Goal: Check status: Check status

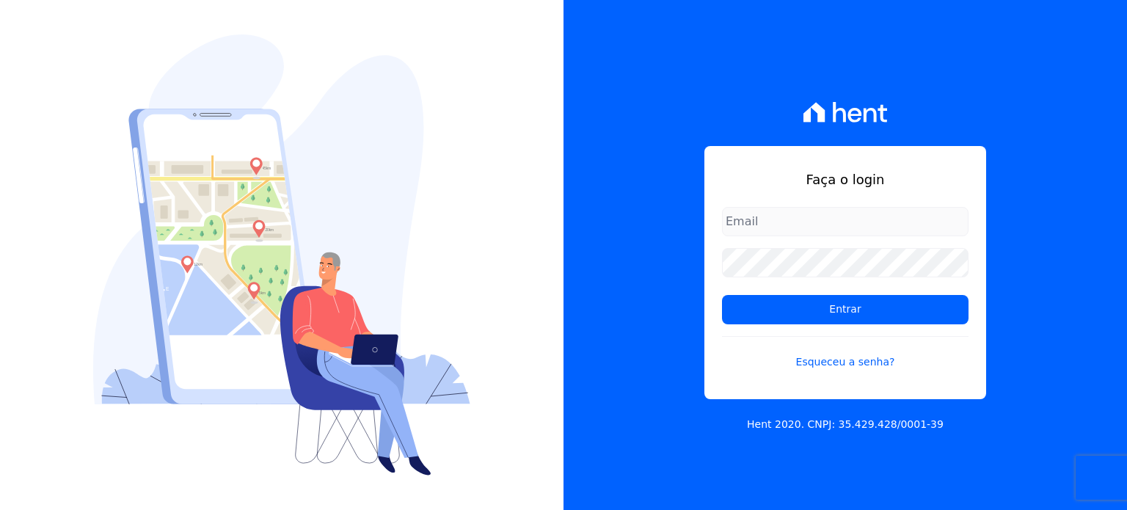
type input "[PERSON_NAME][EMAIL_ADDRESS][DOMAIN_NAME]"
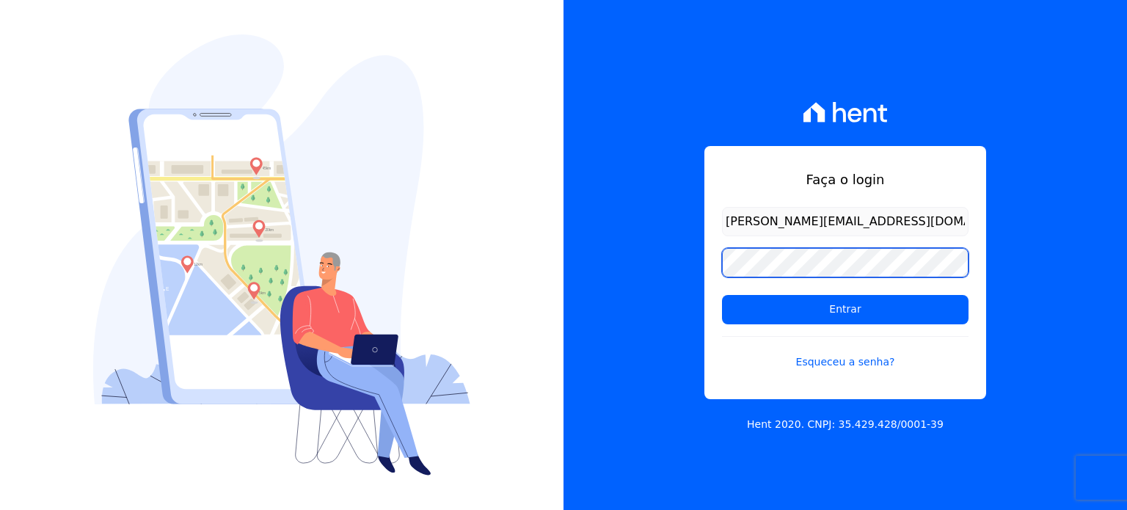
click at [525, 273] on div "Faça o login [PERSON_NAME][EMAIL_ADDRESS][DOMAIN_NAME] Entrar Esqueceu a senha?…" at bounding box center [563, 255] width 1127 height 510
click at [722, 295] on input "Entrar" at bounding box center [845, 309] width 247 height 29
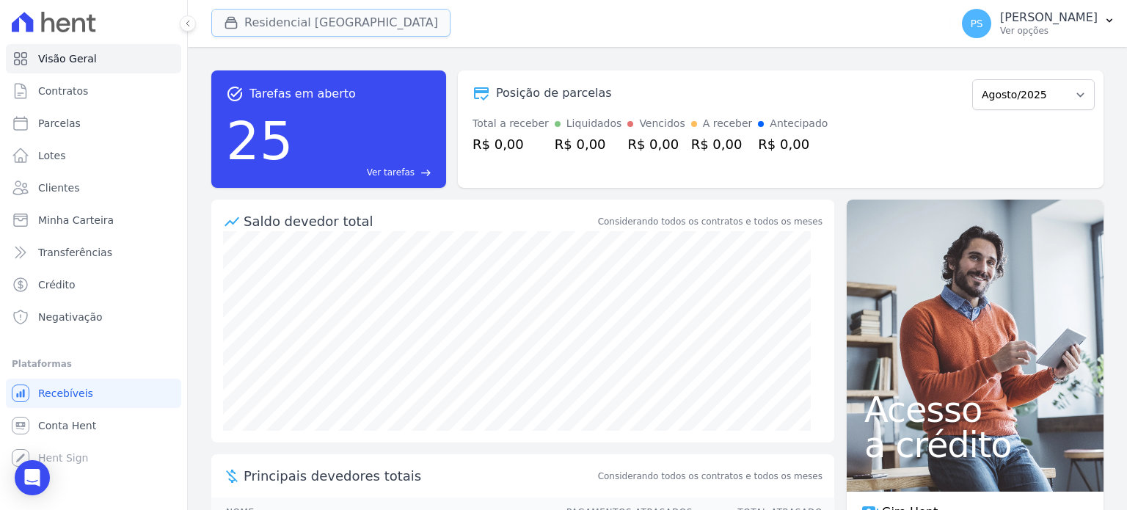
click at [309, 24] on button "Residencial [GEOGRAPHIC_DATA]" at bounding box center [330, 23] width 239 height 28
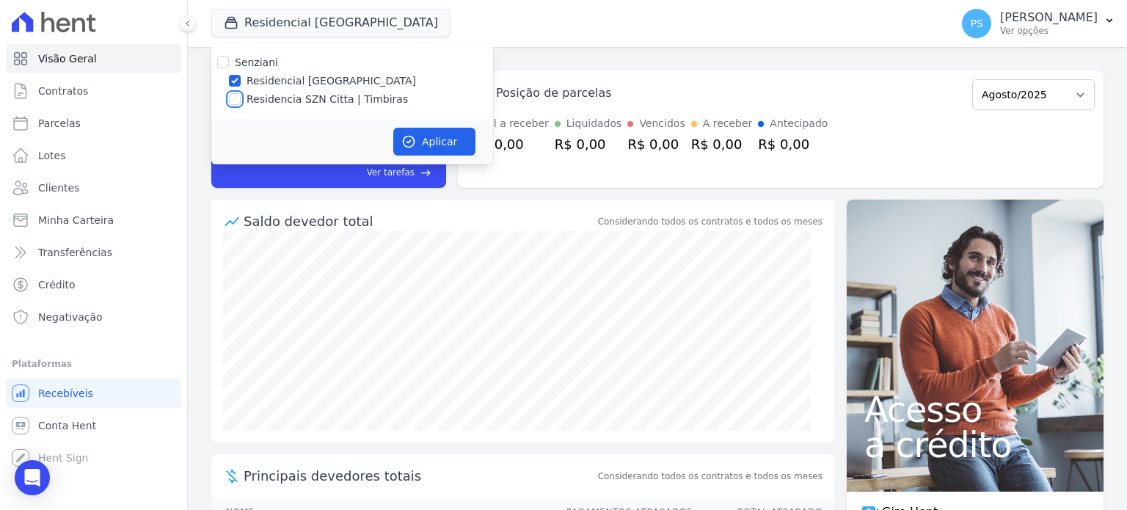
click at [233, 101] on input "Residencia SZN Citta | Timbiras" at bounding box center [235, 99] width 12 height 12
checkbox input "true"
click at [423, 143] on button "Aplicar" at bounding box center [434, 142] width 82 height 28
click at [317, 79] on label "Residencial [GEOGRAPHIC_DATA]" at bounding box center [332, 80] width 170 height 15
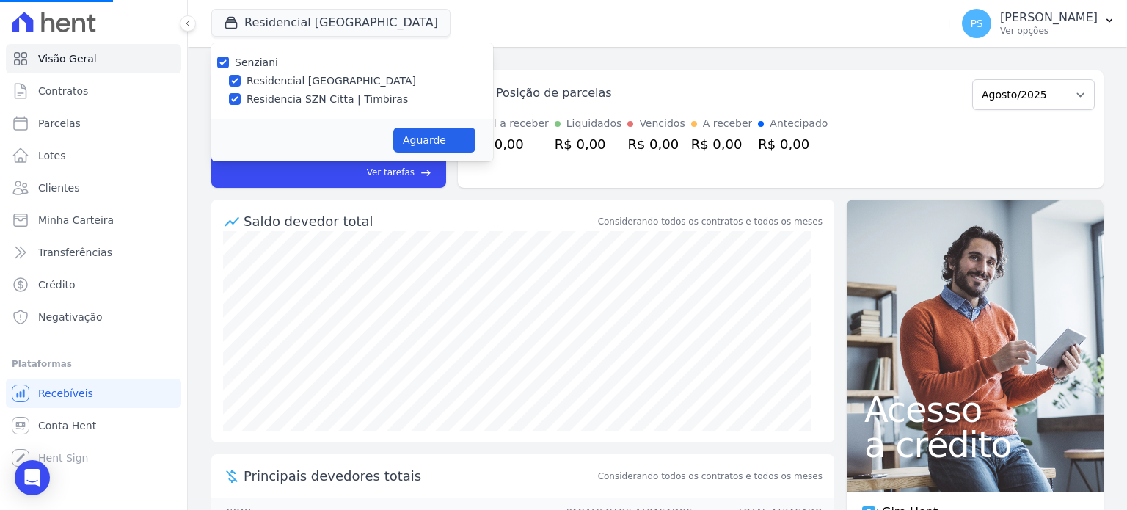
click at [241, 79] on input "Residencial [GEOGRAPHIC_DATA]" at bounding box center [235, 81] width 12 height 12
checkbox input "false"
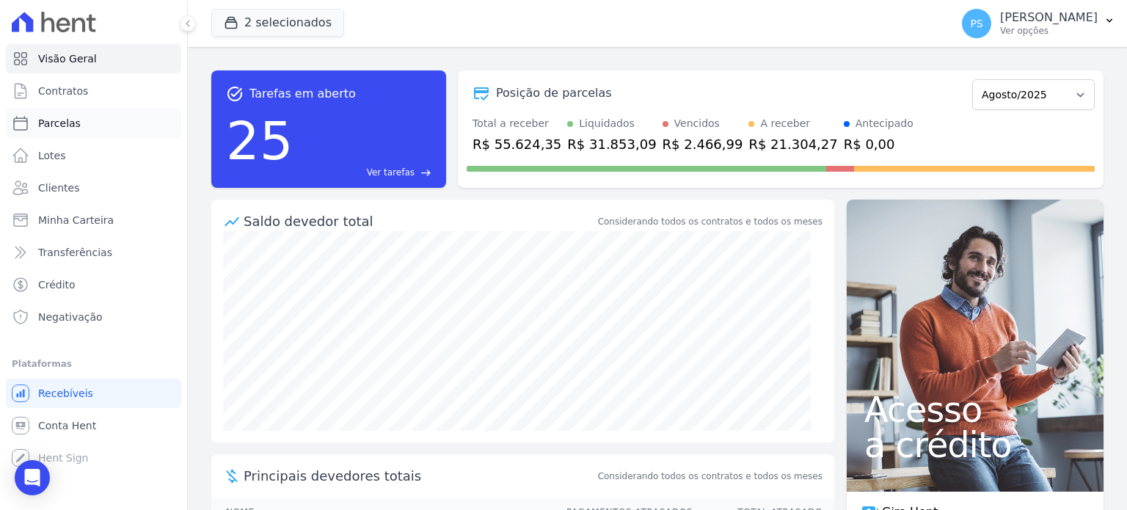
click at [59, 131] on link "Parcelas" at bounding box center [93, 123] width 175 height 29
select select
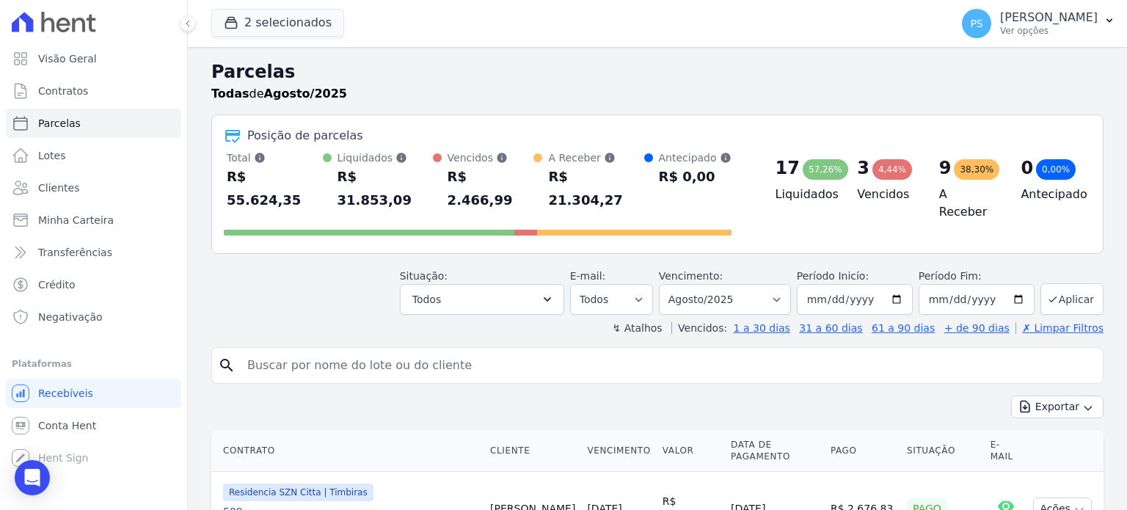
click at [327, 351] on input "search" at bounding box center [668, 365] width 859 height 29
type input "Talla"
select select
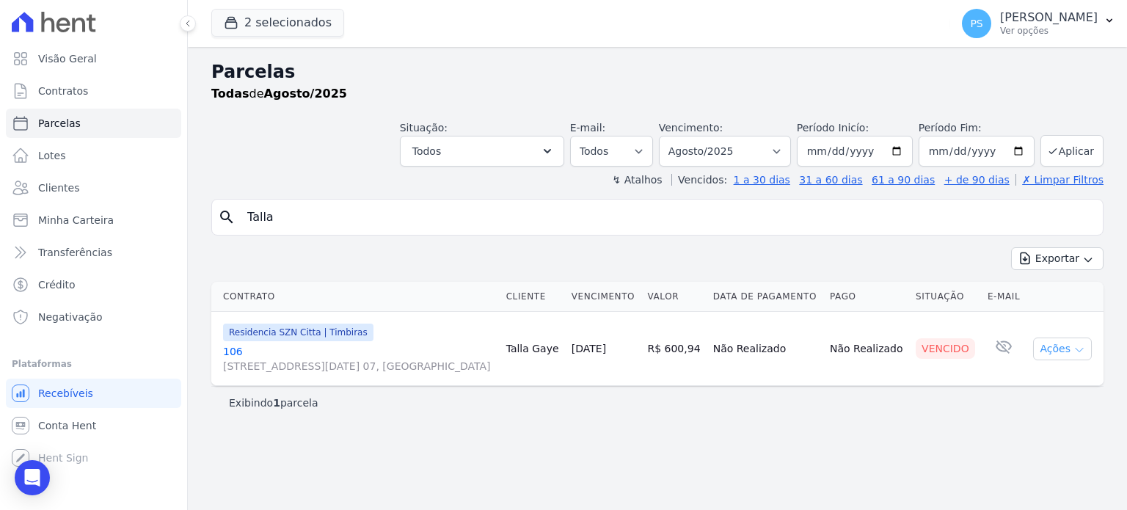
click at [1082, 349] on icon "button" at bounding box center [1080, 350] width 12 height 12
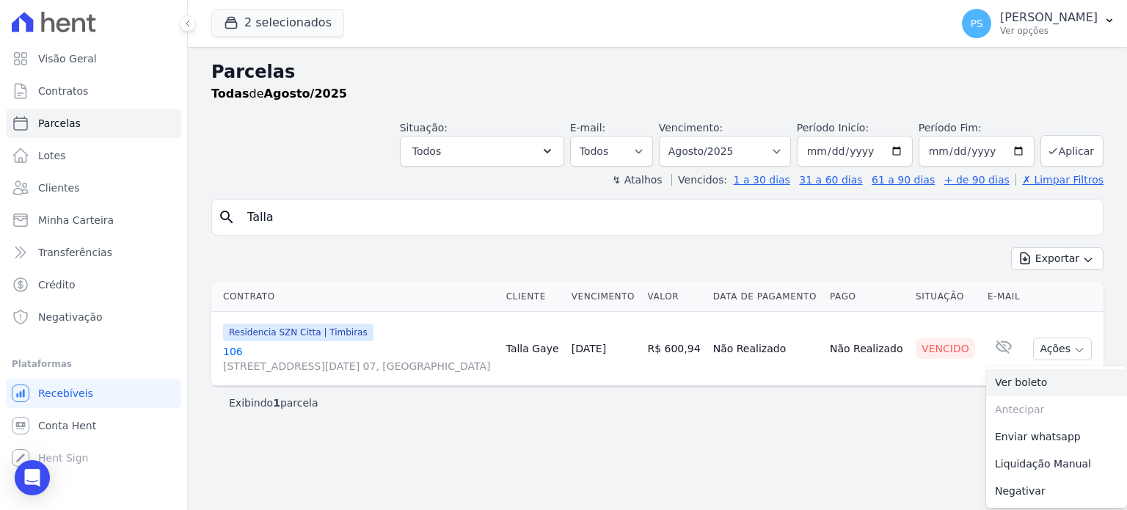
click at [1026, 387] on link "Ver boleto" at bounding box center [1056, 382] width 141 height 27
